Goal: Information Seeking & Learning: Learn about a topic

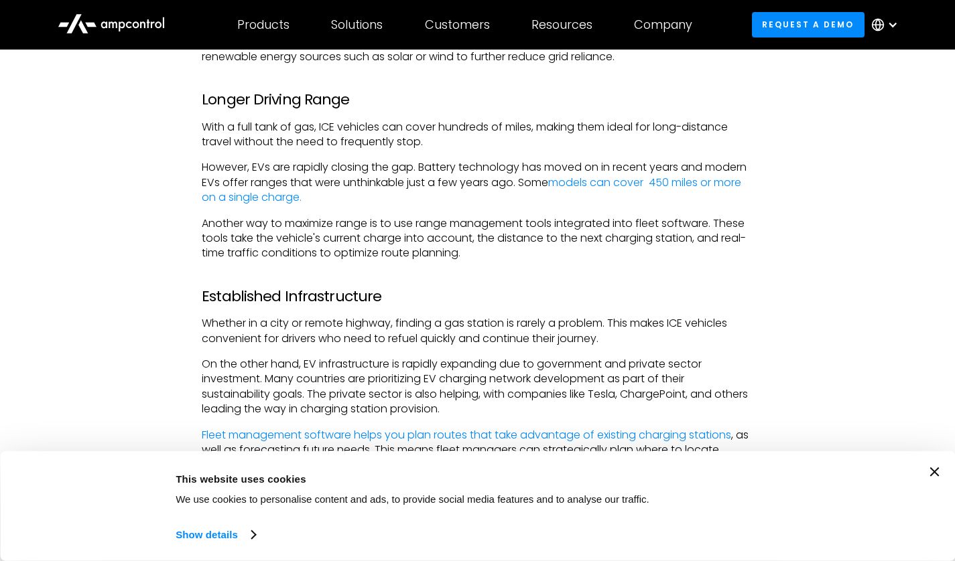
scroll to position [1619, 0]
click at [937, 471] on icon "Close banner" at bounding box center [933, 472] width 9 height 9
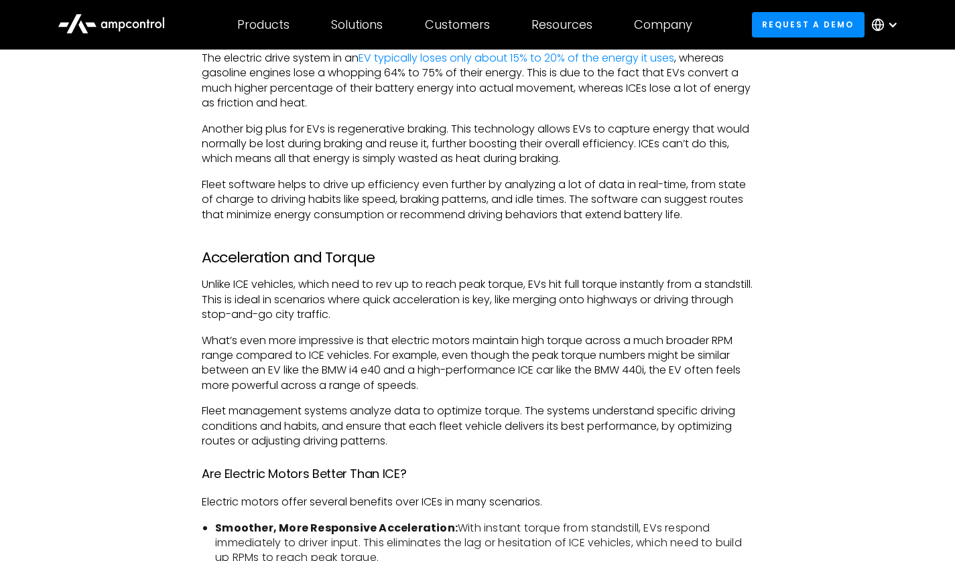
scroll to position [2156, 0]
click at [810, 207] on div "In the [GEOGRAPHIC_DATA], more than 1.4 million plug-in EVs were sold in [DATE]…" at bounding box center [477, 459] width 867 height 3649
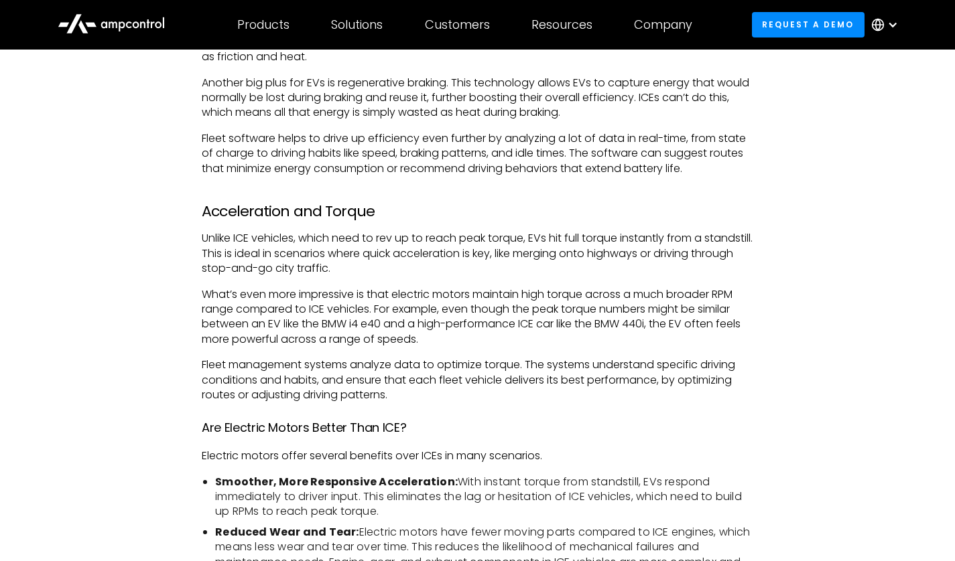
scroll to position [2202, 0]
click at [810, 403] on div "In the [GEOGRAPHIC_DATA], more than 1.4 million plug-in EVs were sold in [DATE]…" at bounding box center [477, 412] width 867 height 3649
click at [124, 433] on div "In the [GEOGRAPHIC_DATA], more than 1.4 million plug-in EVs were sold in [DATE]…" at bounding box center [477, 412] width 867 height 3649
click at [197, 301] on div "In the [GEOGRAPHIC_DATA], more than 1.4 million plug-in EVs were sold in [DATE]…" at bounding box center [477, 399] width 578 height 3622
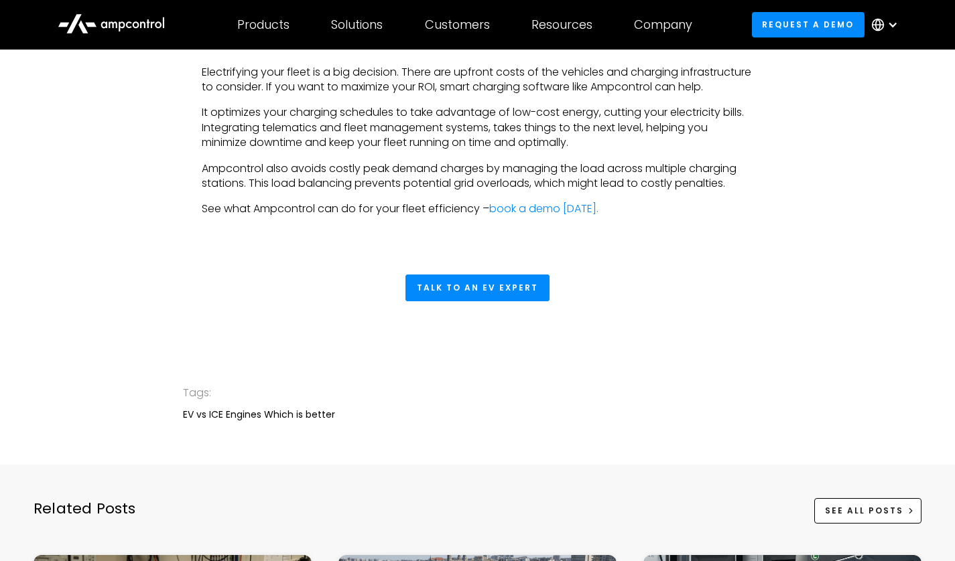
scroll to position [4175, 0]
